Goal: Check status: Check status

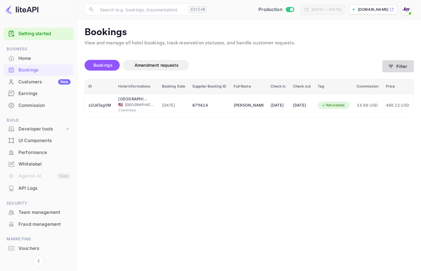
click at [390, 62] on button "Filter" at bounding box center [398, 66] width 32 height 12
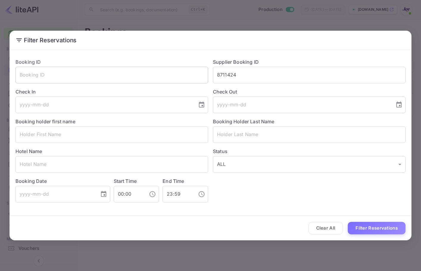
click at [175, 67] on div "Booking ID ​ Supplier Booking ID 8711424 ​ Check In ​ Check Out ​ Booking holde…" at bounding box center [208, 128] width 395 height 149
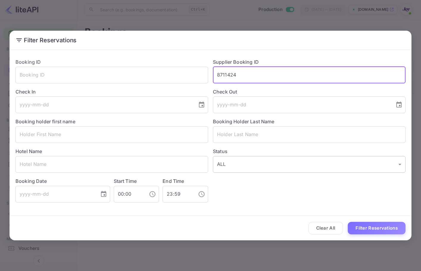
paste input "48817681"
type input "48817681"
click at [382, 229] on button "Filter Reservations" at bounding box center [377, 228] width 58 height 13
click at [217, 76] on input "48817681" at bounding box center [309, 75] width 193 height 17
click at [372, 230] on button "Filter Reservations" at bounding box center [377, 228] width 58 height 13
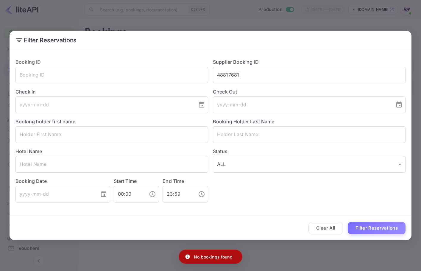
click at [248, 28] on div "Filter Reservations Booking ID ​ Supplier Booking ID 48817681 ​ Check In ​ Chec…" at bounding box center [210, 135] width 421 height 271
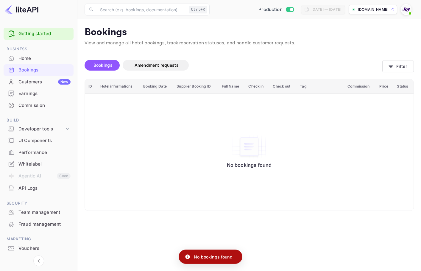
click at [410, 7] on div at bounding box center [406, 9] width 11 height 11
click at [369, 55] on div "Logout" at bounding box center [377, 62] width 69 height 14
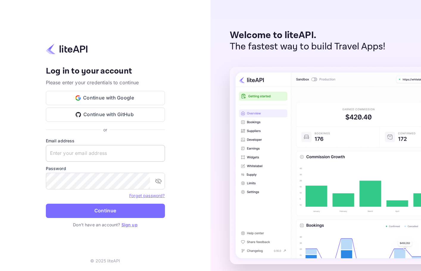
click at [149, 150] on input "text" at bounding box center [105, 153] width 119 height 17
paste input "services@withjoy.com"
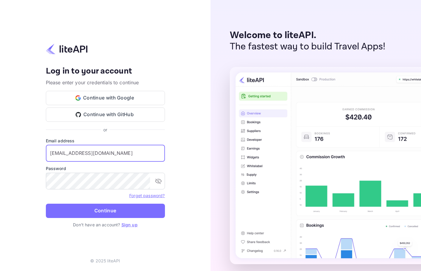
type input "services@withjoy.com"
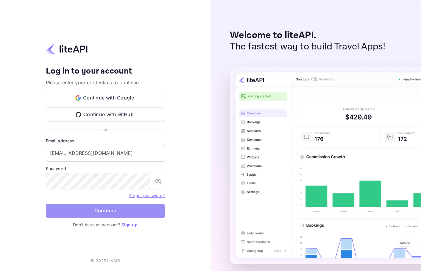
click at [82, 208] on button "Continue" at bounding box center [105, 211] width 119 height 14
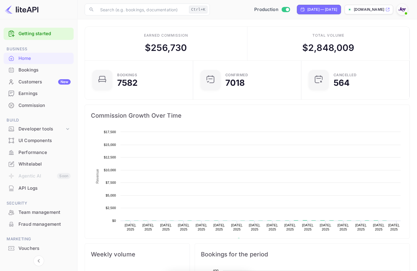
click at [50, 69] on div "Bookings" at bounding box center [44, 70] width 52 height 7
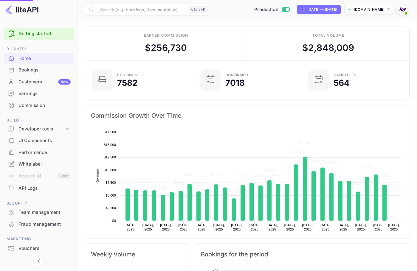
scroll to position [92, 100]
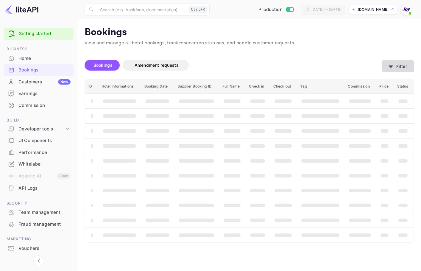
click at [405, 67] on button "Filter" at bounding box center [398, 66] width 32 height 12
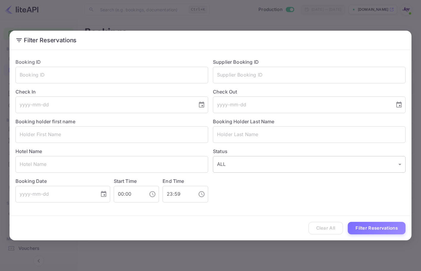
click at [284, 75] on input "text" at bounding box center [309, 75] width 193 height 17
paste input "48817681"
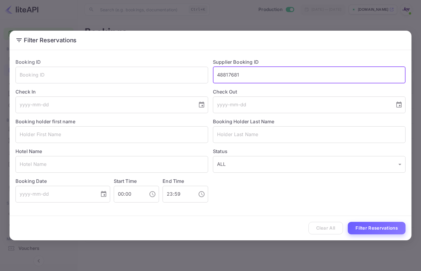
click at [378, 234] on button "Filter Reservations" at bounding box center [377, 228] width 58 height 13
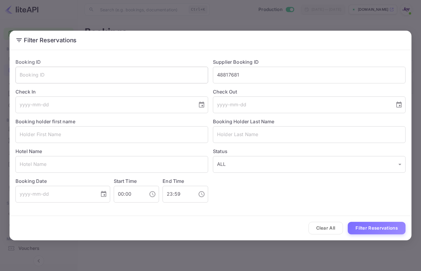
drag, startPoint x: 259, startPoint y: 76, endPoint x: 177, endPoint y: 76, distance: 82.2
click at [178, 76] on div "Booking ID ​ Supplier Booking ID 48817681 ​ Check In ​ Check Out ​ Booking hold…" at bounding box center [208, 128] width 395 height 149
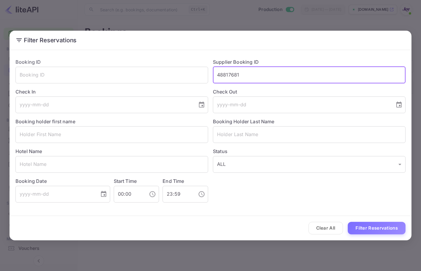
paste input "0340"
type input "48803401"
click at [391, 231] on button "Filter Reservations" at bounding box center [377, 228] width 58 height 13
drag, startPoint x: 302, startPoint y: 77, endPoint x: 178, endPoint y: 75, distance: 124.5
click at [178, 75] on div "Booking ID ​ Supplier Booking ID 48803401 ​ Check In ​ Check Out ​ Booking hold…" at bounding box center [208, 128] width 395 height 149
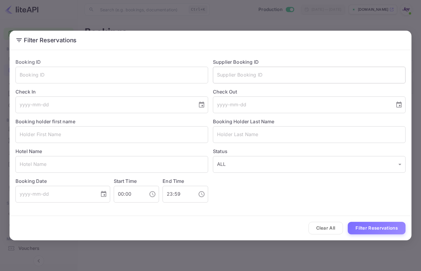
click at [259, 75] on input "text" at bounding box center [309, 75] width 193 height 17
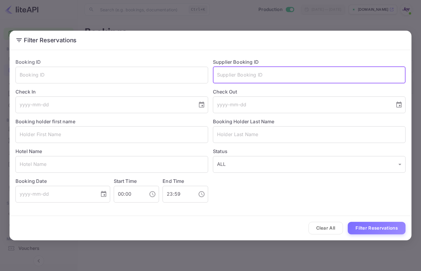
paste input "Dell’Aringa"
type input "Dell’Aringa"
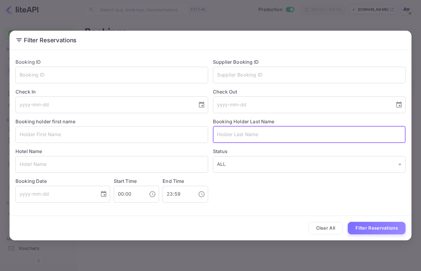
click at [287, 138] on input "text" at bounding box center [309, 134] width 193 height 17
paste input "Dell’Aringa"
type input "Dell’Aringa"
click at [376, 226] on button "Filter Reservations" at bounding box center [377, 228] width 58 height 13
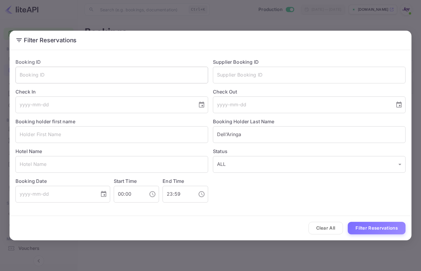
click at [128, 77] on input "text" at bounding box center [111, 75] width 193 height 17
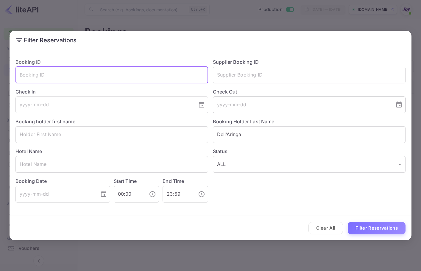
paste input "48817681"
type input "48817681"
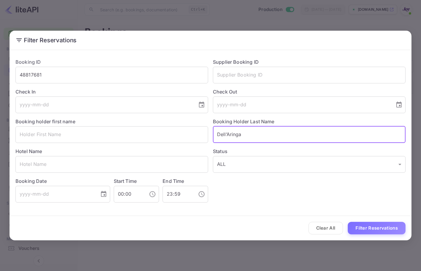
drag, startPoint x: 264, startPoint y: 130, endPoint x: 136, endPoint y: 123, distance: 127.3
click at [136, 123] on div "Booking ID 48817681 ​ Supplier Booking ID ​ Check In ​ Check Out ​ Booking hold…" at bounding box center [208, 128] width 395 height 149
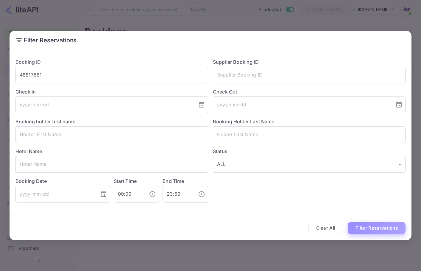
click at [384, 230] on button "Filter Reservations" at bounding box center [377, 228] width 58 height 13
click at [287, 76] on input "text" at bounding box center [309, 75] width 193 height 17
paste input "7974822"
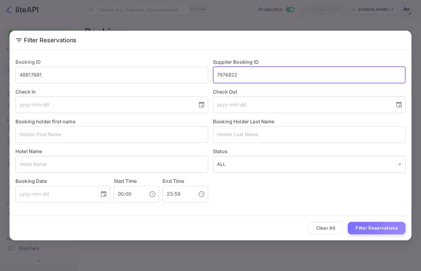
type input "7974822"
click at [378, 218] on div "Clear All Filter Reservations" at bounding box center [211, 228] width 402 height 25
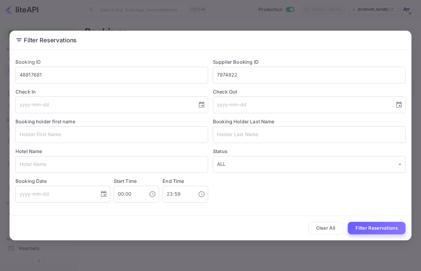
click at [377, 224] on button "Filter Reservations" at bounding box center [377, 228] width 58 height 13
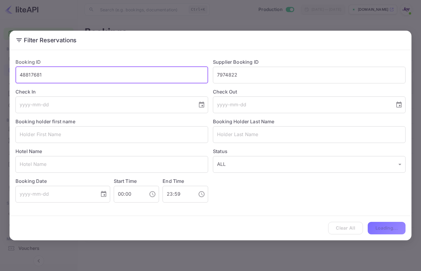
drag, startPoint x: 89, startPoint y: 73, endPoint x: 0, endPoint y: 73, distance: 89.7
click at [0, 73] on html "Getting started Business Home Bookings Customers New Earnings Commission Build …" at bounding box center [210, 135] width 421 height 271
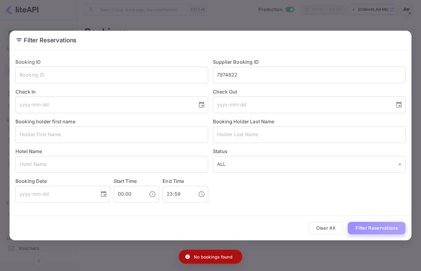
click at [382, 228] on button "Filter Reservations" at bounding box center [377, 228] width 58 height 13
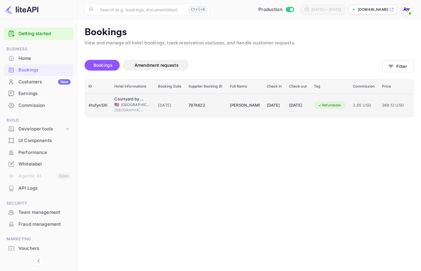
click at [310, 111] on td "[DATE]" at bounding box center [298, 106] width 25 height 24
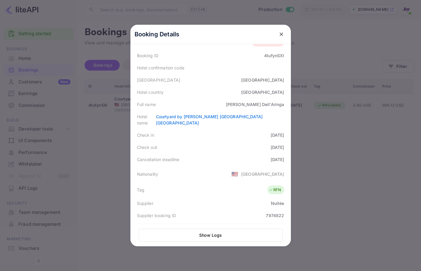
scroll to position [89, 0]
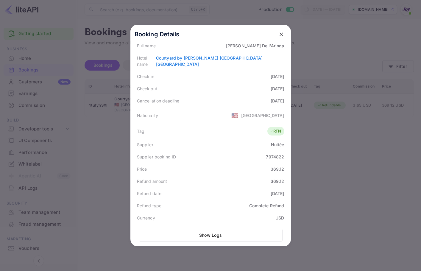
drag, startPoint x: 276, startPoint y: 31, endPoint x: 301, endPoint y: 47, distance: 29.7
click at [276, 31] on button "close" at bounding box center [281, 34] width 11 height 11
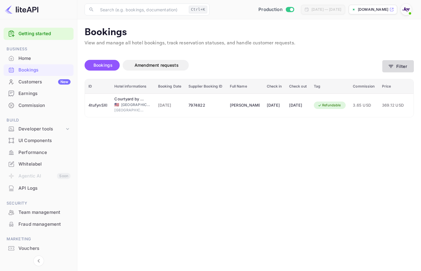
click at [408, 67] on button "Filter" at bounding box center [398, 66] width 32 height 12
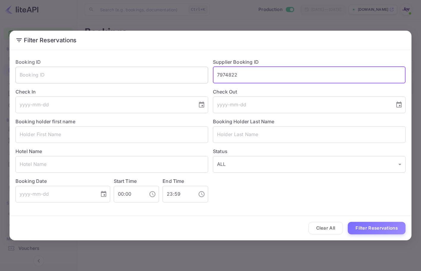
drag, startPoint x: 322, startPoint y: 79, endPoint x: 152, endPoint y: 67, distance: 170.5
click at [151, 67] on div "Booking ID ​ Supplier Booking ID 7974822 ​ Check In ​ Check Out ​ Booking holde…" at bounding box center [208, 128] width 395 height 149
paste input "7974976"
click at [218, 74] on input "7974976" at bounding box center [309, 75] width 193 height 17
click at [219, 71] on input "7974976" at bounding box center [309, 75] width 193 height 17
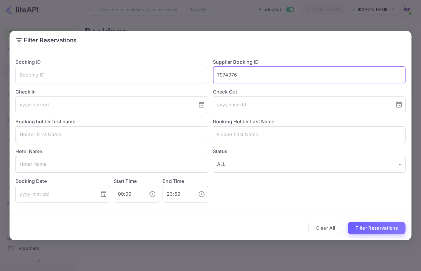
type input "7974976"
drag, startPoint x: 373, startPoint y: 228, endPoint x: 374, endPoint y: 224, distance: 4.1
click at [373, 229] on button "Filter Reservations" at bounding box center [377, 228] width 58 height 13
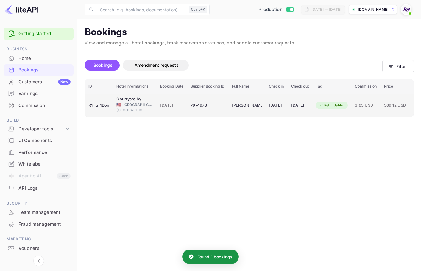
click at [344, 114] on td "Refundable" at bounding box center [331, 106] width 39 height 24
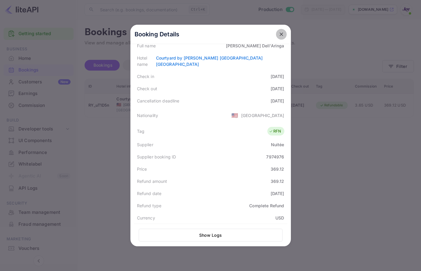
drag, startPoint x: 278, startPoint y: 35, endPoint x: 395, endPoint y: 59, distance: 118.8
click at [279, 35] on icon "close" at bounding box center [281, 34] width 6 height 6
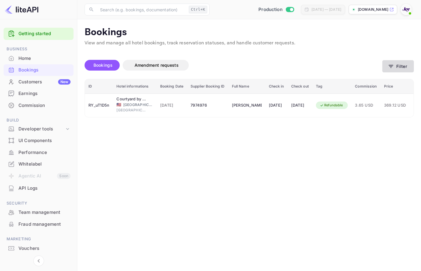
click at [398, 66] on button "Filter" at bounding box center [398, 66] width 32 height 12
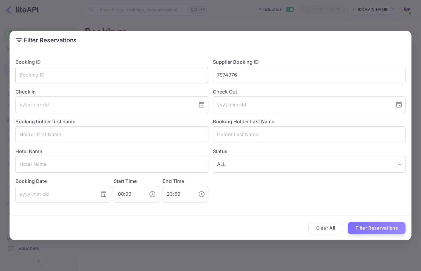
drag, startPoint x: 287, startPoint y: 72, endPoint x: 118, endPoint y: 69, distance: 169.5
click at [113, 70] on div "Booking ID ​ Supplier Booking ID 7974976 ​ Check In ​ Check Out ​ Booking holde…" at bounding box center [208, 128] width 395 height 149
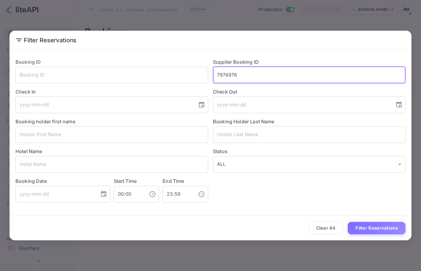
paste input "8711424"
type input "8711424"
click at [372, 228] on button "Filter Reservations" at bounding box center [377, 228] width 58 height 13
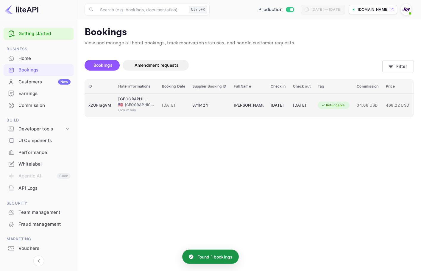
click at [354, 97] on td "Refundable" at bounding box center [333, 106] width 39 height 24
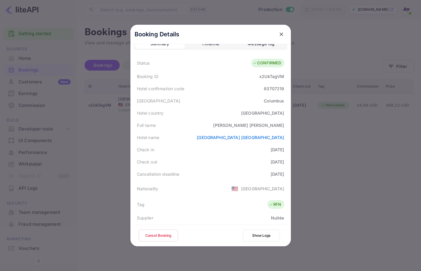
scroll to position [0, 0]
